Goal: Find specific page/section: Find specific page/section

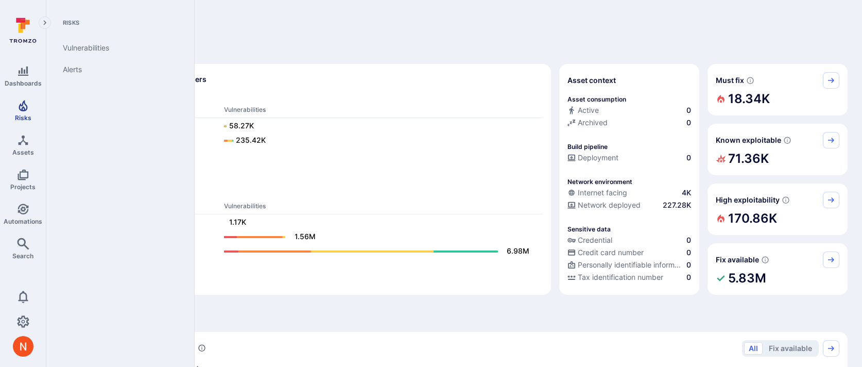
click at [20, 111] on icon "Risks" at bounding box center [23, 105] width 12 height 12
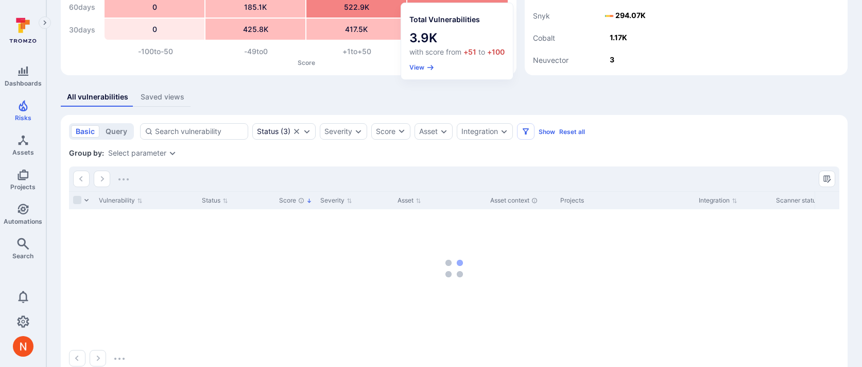
scroll to position [145, 0]
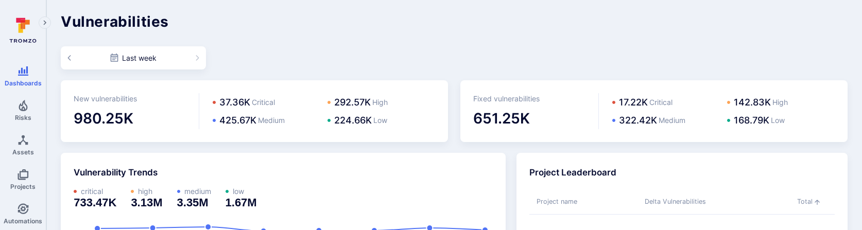
scroll to position [30, 0]
